Goal: Information Seeking & Learning: Learn about a topic

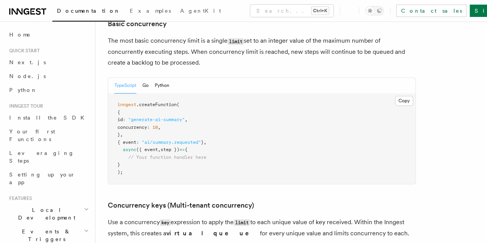
scroll to position [524, 0]
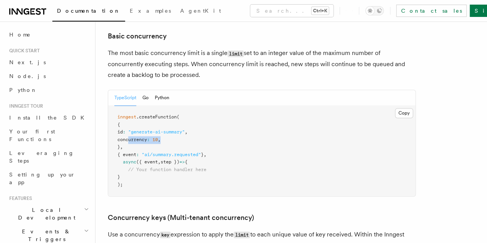
drag, startPoint x: 172, startPoint y: 128, endPoint x: 128, endPoint y: 128, distance: 43.9
click at [128, 137] on span "concurrency : 10 ," at bounding box center [138, 139] width 43 height 5
copy span "concurrency : 10 ,"
